Goal: Task Accomplishment & Management: Manage account settings

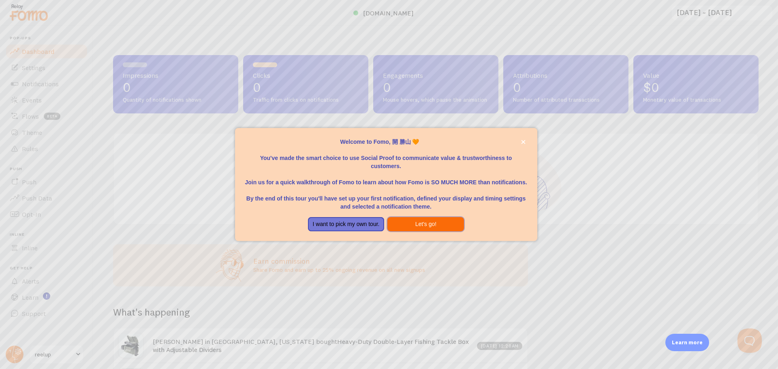
click at [435, 220] on button "Let's go!" at bounding box center [426, 224] width 77 height 15
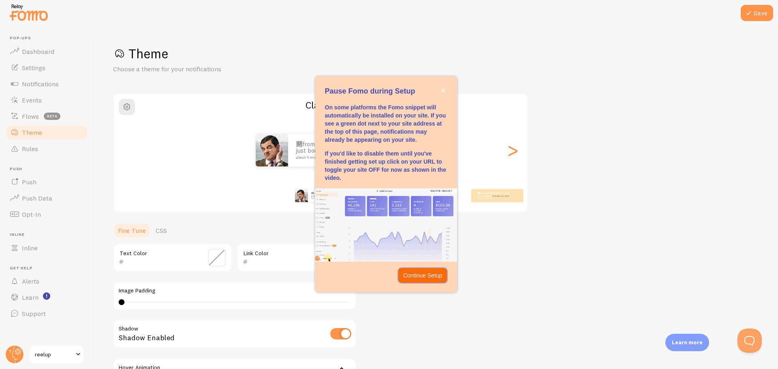
click at [420, 274] on p "Continue Setup" at bounding box center [422, 276] width 39 height 8
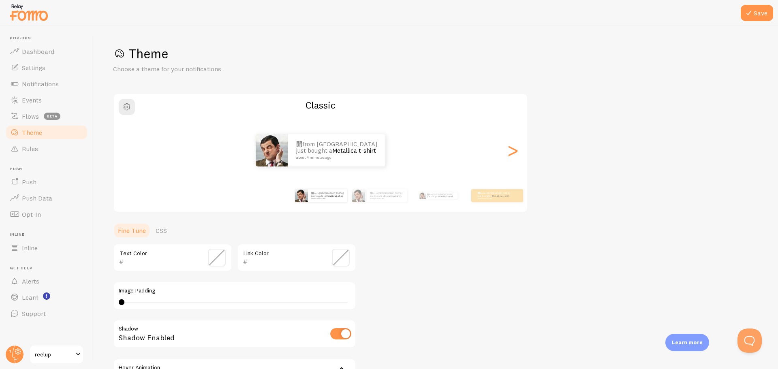
click at [420, 267] on div "Theme Choose a theme for your notifications Classic 開 from [GEOGRAPHIC_DATA] ju…" at bounding box center [436, 237] width 646 height 385
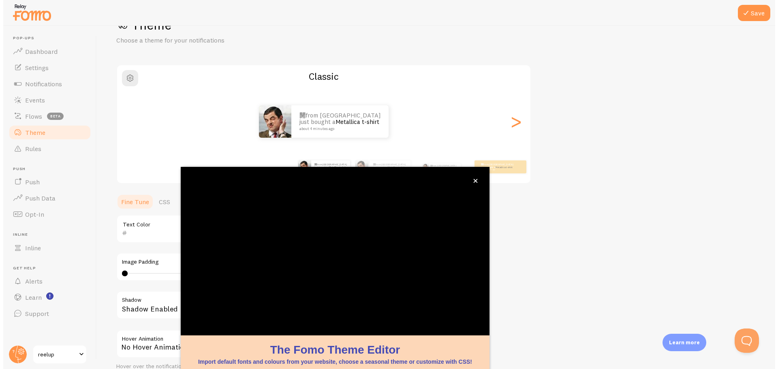
scroll to position [33, 0]
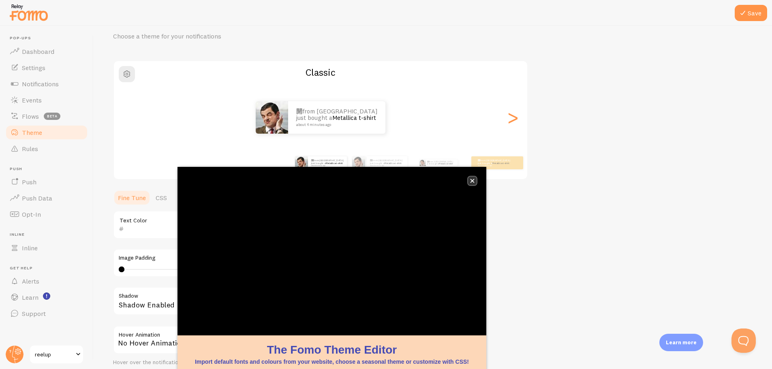
click at [472, 180] on icon "close," at bounding box center [473, 181] width 4 height 4
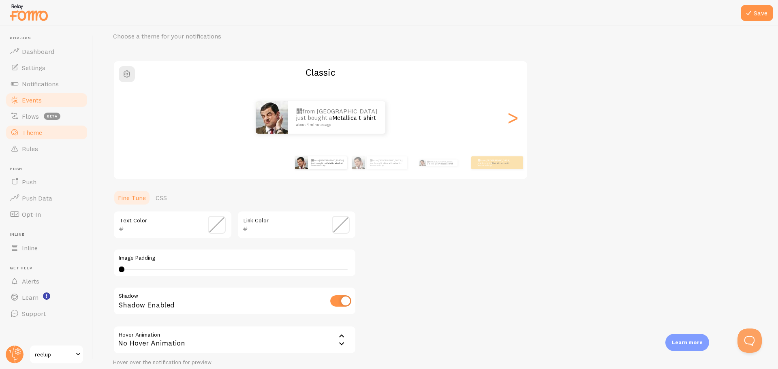
click at [30, 102] on span "Events" at bounding box center [32, 100] width 20 height 8
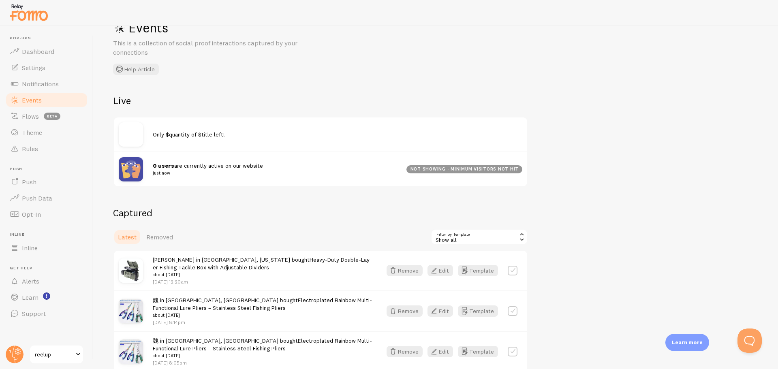
scroll to position [68, 0]
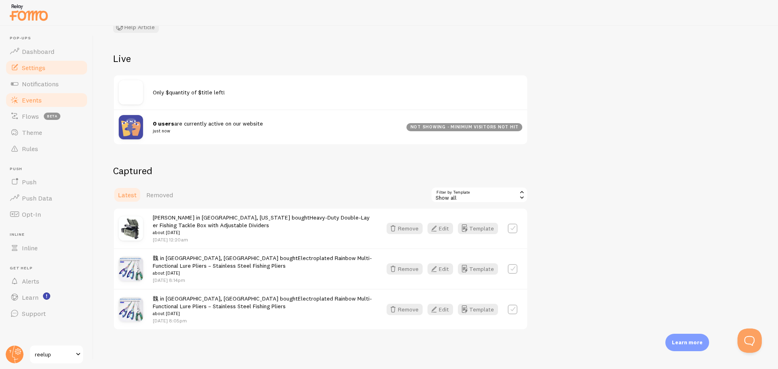
click at [51, 74] on link "Settings" at bounding box center [47, 68] width 84 height 16
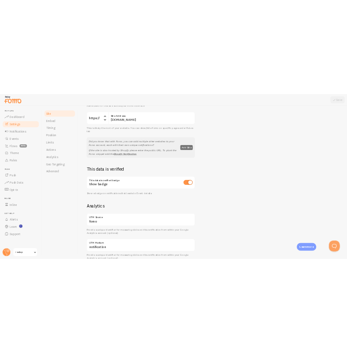
scroll to position [81, 0]
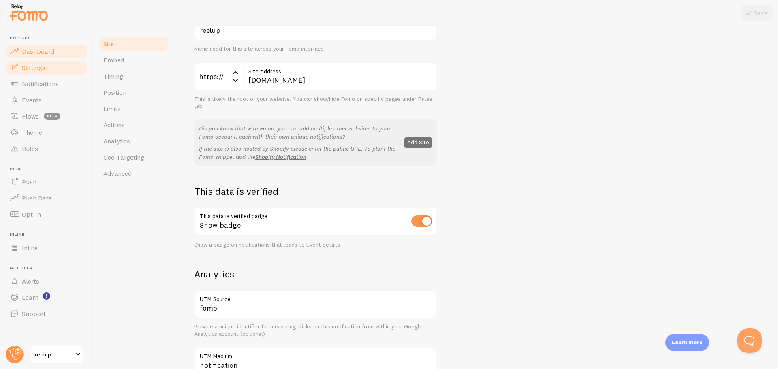
click at [33, 57] on link "Dashboard" at bounding box center [47, 51] width 84 height 16
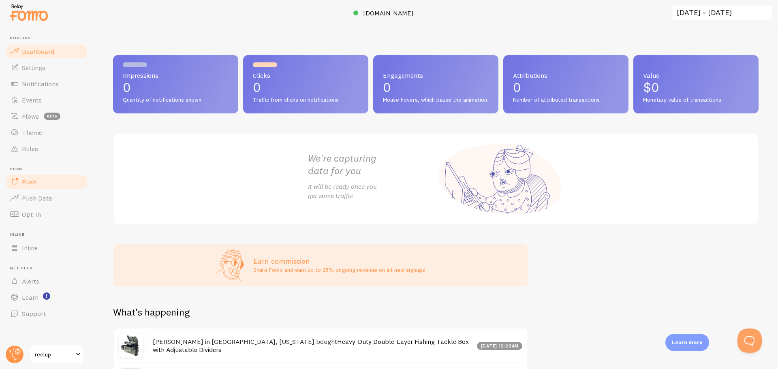
click at [34, 186] on span "Push" at bounding box center [29, 182] width 15 height 8
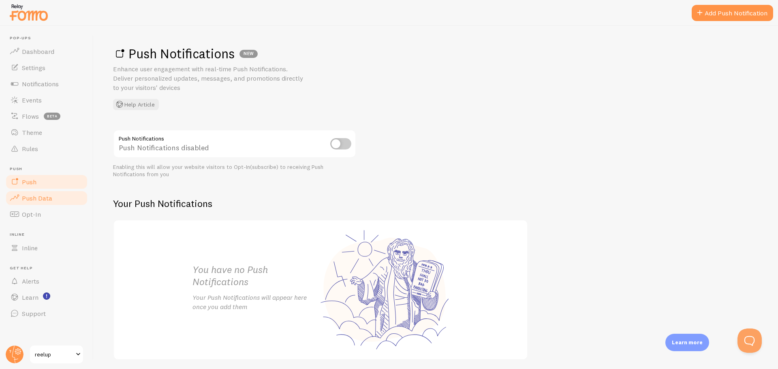
click at [37, 199] on span "Push Data" at bounding box center [37, 198] width 30 height 8
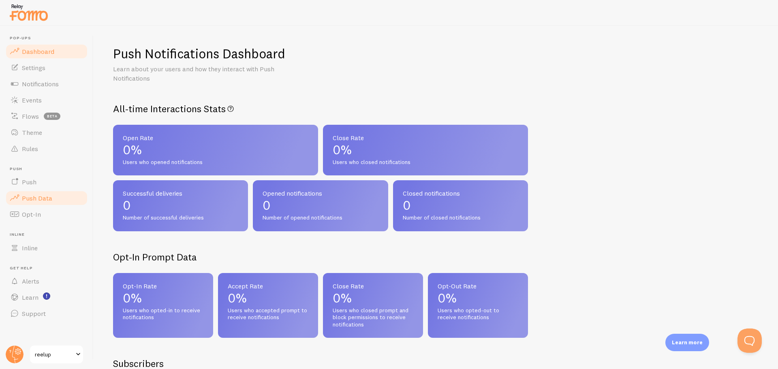
click at [39, 53] on span "Dashboard" at bounding box center [38, 51] width 32 height 8
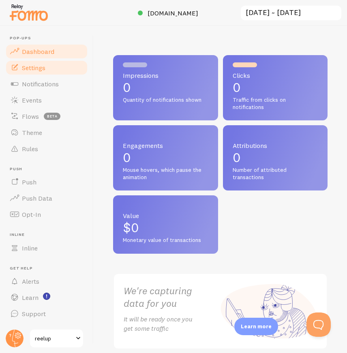
click at [35, 72] on link "Settings" at bounding box center [47, 68] width 84 height 16
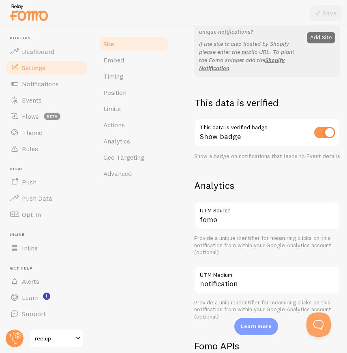
scroll to position [203, 0]
click at [280, 224] on input "fomo" at bounding box center [267, 215] width 146 height 28
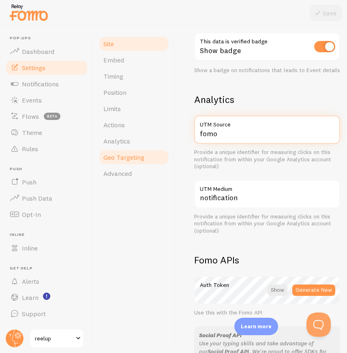
scroll to position [287, 0]
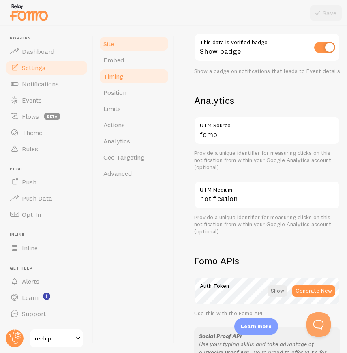
click at [116, 81] on link "Timing" at bounding box center [134, 76] width 71 height 16
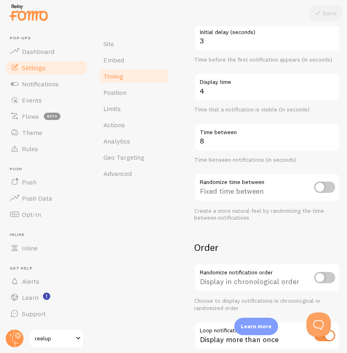
scroll to position [141, 0]
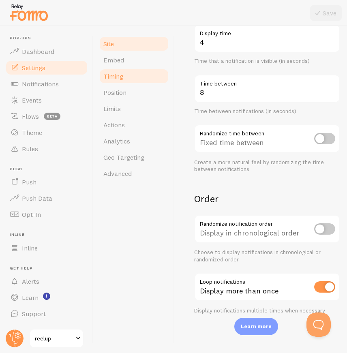
click at [123, 44] on link "Site" at bounding box center [134, 44] width 71 height 16
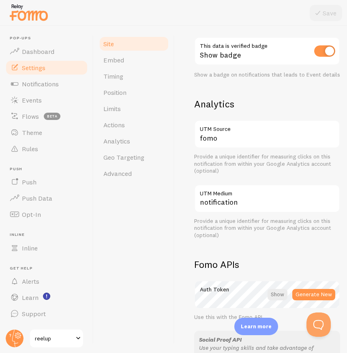
scroll to position [490, 0]
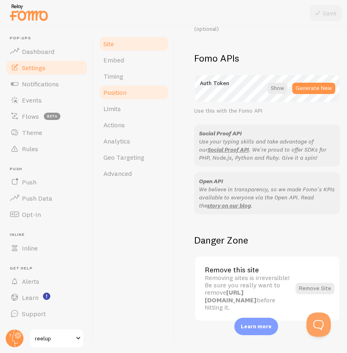
click at [119, 93] on span "Position" at bounding box center [114, 92] width 23 height 8
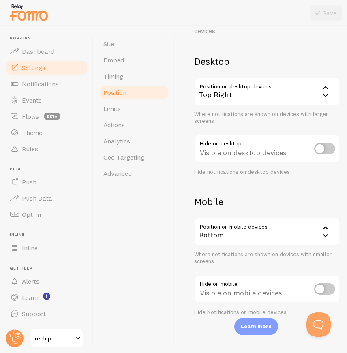
scroll to position [49, 0]
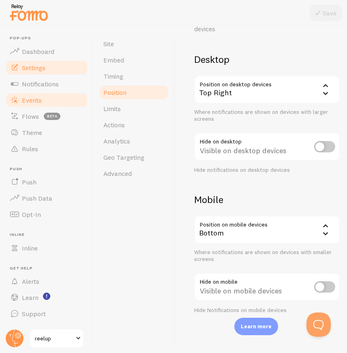
click at [26, 107] on link "Events" at bounding box center [47, 100] width 84 height 16
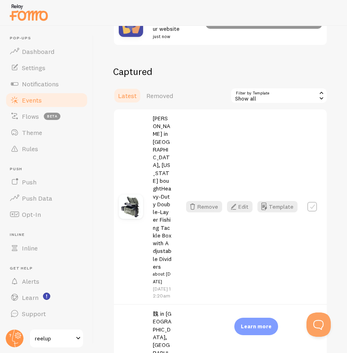
scroll to position [203, 0]
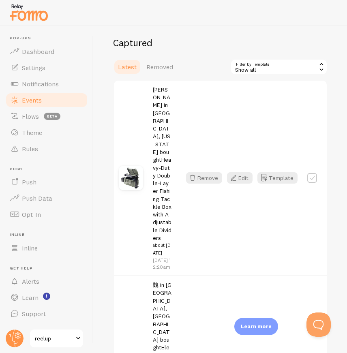
click at [268, 67] on div "Show all" at bounding box center [278, 67] width 97 height 16
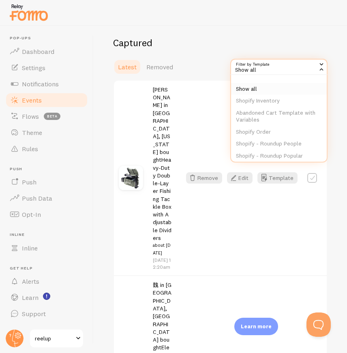
click at [264, 89] on li "Show all" at bounding box center [279, 89] width 96 height 12
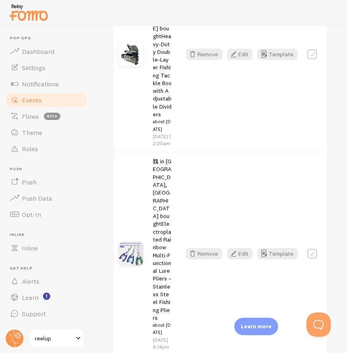
scroll to position [365, 0]
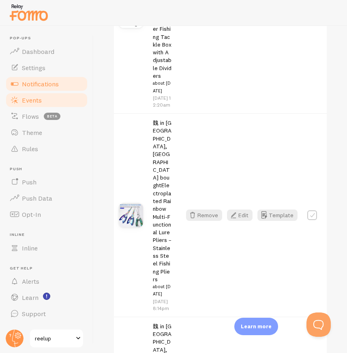
click at [29, 90] on link "Notifications" at bounding box center [47, 84] width 84 height 16
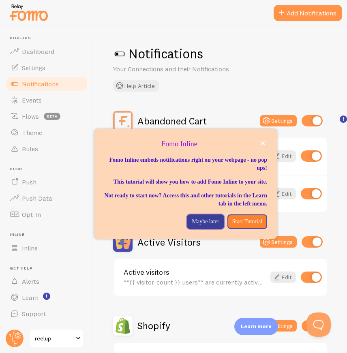
click at [202, 226] on p "Maybe later" at bounding box center [205, 222] width 27 height 8
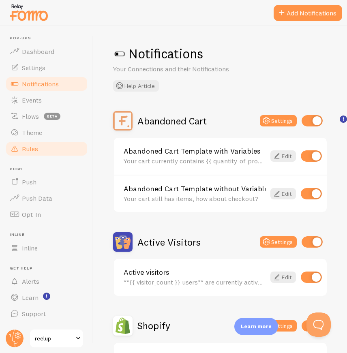
click at [34, 147] on span "Rules" at bounding box center [30, 149] width 16 height 8
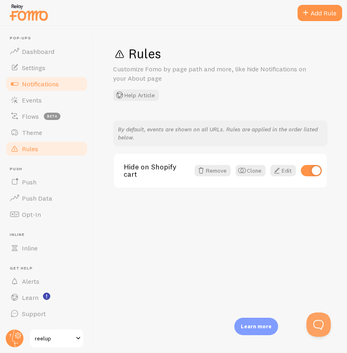
click at [28, 87] on span "Notifications" at bounding box center [40, 84] width 37 height 8
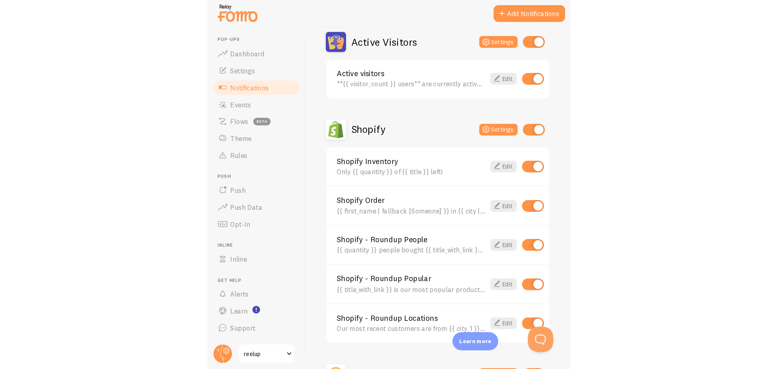
scroll to position [203, 0]
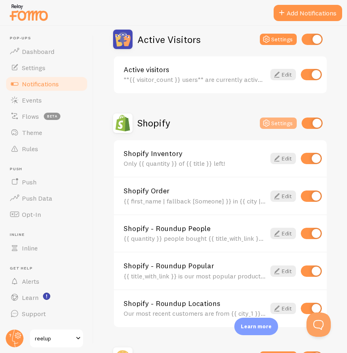
click at [271, 122] on button "Settings" at bounding box center [278, 123] width 37 height 11
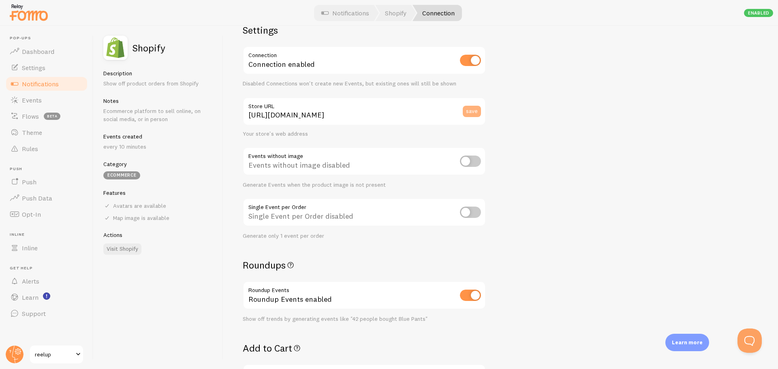
scroll to position [41, 0]
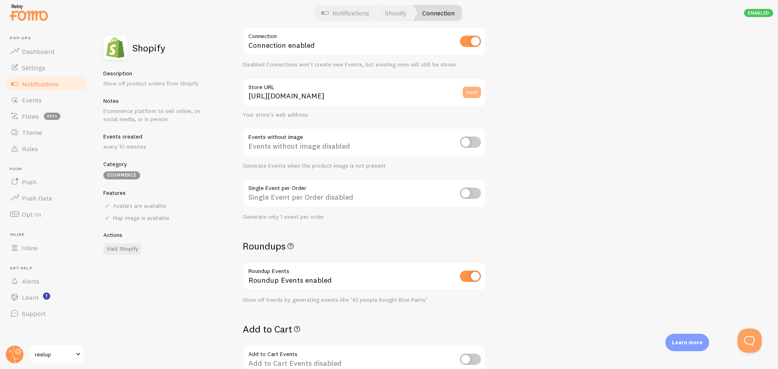
click at [476, 90] on button "save" at bounding box center [472, 92] width 18 height 11
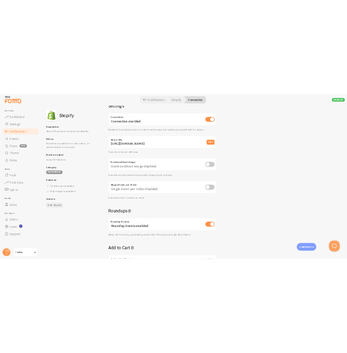
scroll to position [0, 0]
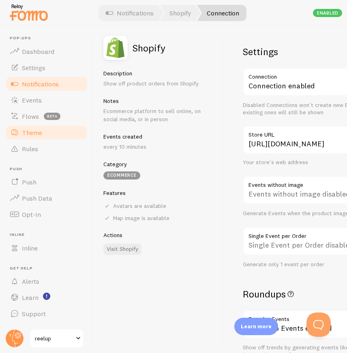
click at [40, 136] on span "Theme" at bounding box center [32, 133] width 20 height 8
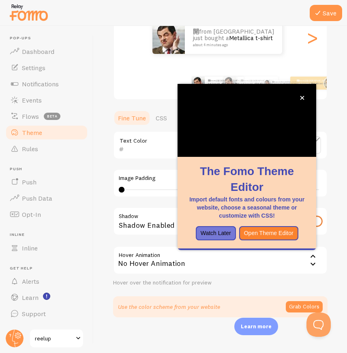
scroll to position [116, 0]
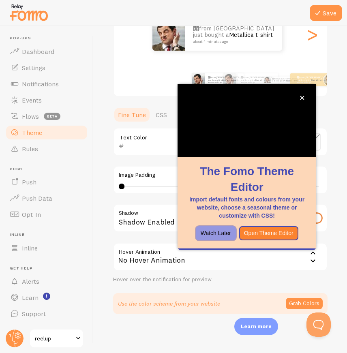
click at [205, 236] on button "Watch Later" at bounding box center [216, 233] width 40 height 15
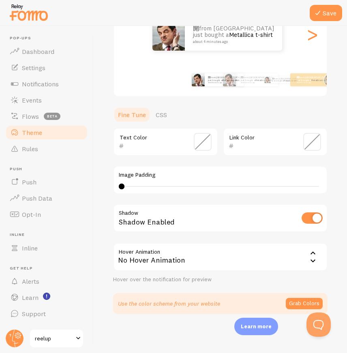
scroll to position [75, 0]
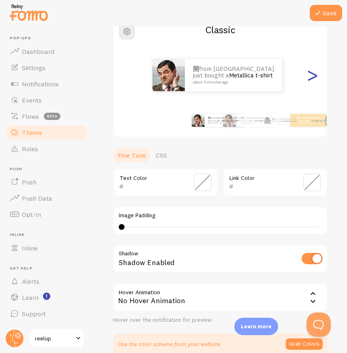
click at [308, 80] on div ">" at bounding box center [312, 75] width 10 height 58
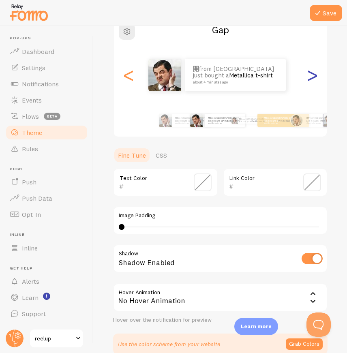
click at [307, 80] on div ">" at bounding box center [312, 75] width 10 height 58
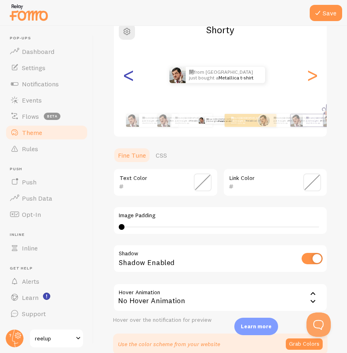
click at [131, 76] on div "<" at bounding box center [129, 75] width 10 height 58
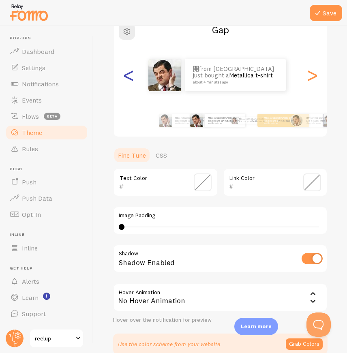
click at [131, 76] on div "<" at bounding box center [129, 75] width 10 height 58
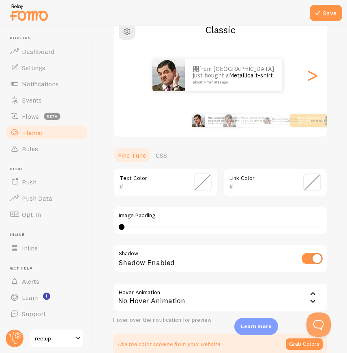
click at [314, 75] on div "開 from [GEOGRAPHIC_DATA] just bought a Metallica t-shirt about 4 minutes ago" at bounding box center [217, 75] width 207 height 32
click at [311, 75] on div ">" at bounding box center [312, 75] width 10 height 58
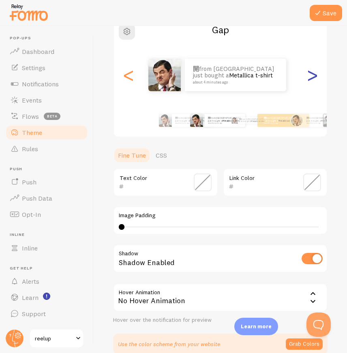
click at [311, 75] on div ">" at bounding box center [312, 75] width 10 height 58
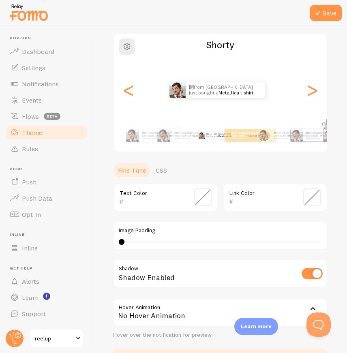
scroll to position [0, 0]
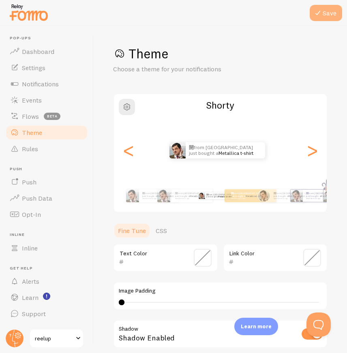
click at [317, 12] on icon at bounding box center [318, 13] width 10 height 10
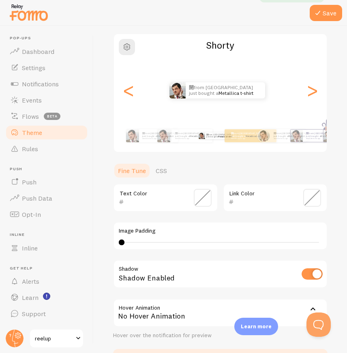
scroll to position [116, 0]
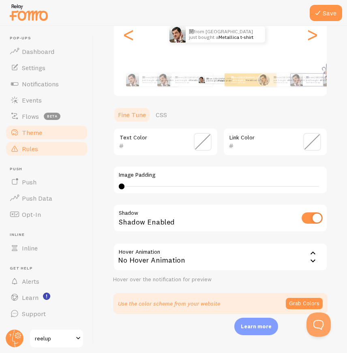
click at [32, 148] on span "Rules" at bounding box center [30, 149] width 16 height 8
